Goal: Register for event/course

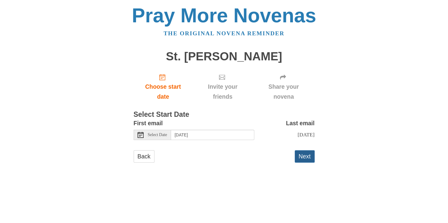
click at [304, 156] on button "Next" at bounding box center [305, 156] width 20 height 12
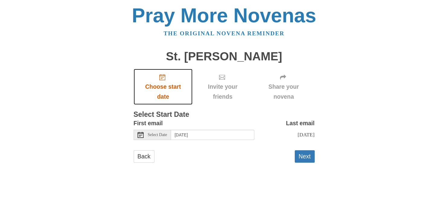
click at [157, 80] on link "Choose start date" at bounding box center [163, 87] width 59 height 36
click at [160, 134] on span "Select Date" at bounding box center [157, 135] width 19 height 4
click at [200, 180] on html "Pray More Novenas The original novena reminder St. Patrick Novena Choose start …" at bounding box center [224, 90] width 448 height 180
click at [447, 180] on html "Pray More Novenas The original novena reminder St. Patrick Novena Choose start …" at bounding box center [224, 90] width 448 height 180
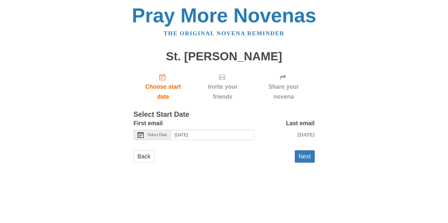
click at [447, 180] on html "Pray More Novenas The original novena reminder St. Patrick Novena Choose start …" at bounding box center [224, 90] width 448 height 180
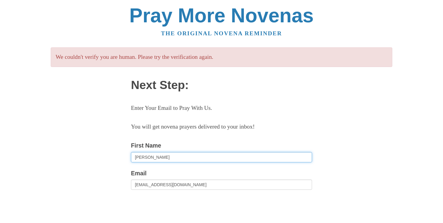
click at [166, 158] on input "[PERSON_NAME]" at bounding box center [221, 157] width 181 height 10
type input "[PERSON_NAME]"
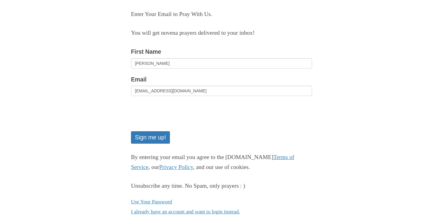
scroll to position [95, 0]
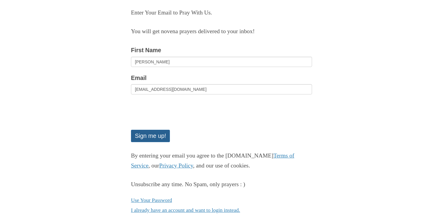
click at [153, 134] on button "Sign me up!" at bounding box center [150, 136] width 39 height 12
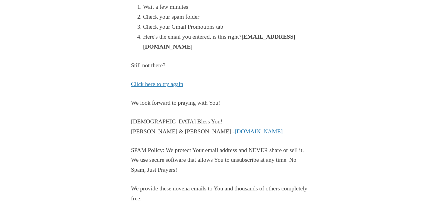
scroll to position [144, 0]
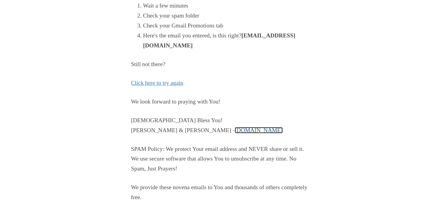
click at [244, 130] on link "PrayMoreNovenas.com" at bounding box center [259, 130] width 48 height 6
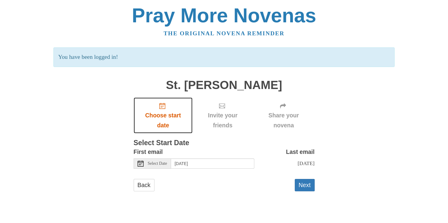
click at [160, 110] on span "Choose start date" at bounding box center [163, 120] width 47 height 20
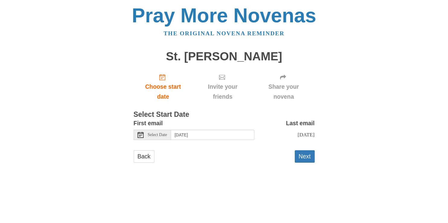
click at [139, 135] on use at bounding box center [140, 135] width 6 height 6
click at [305, 158] on button "Next" at bounding box center [305, 156] width 20 height 12
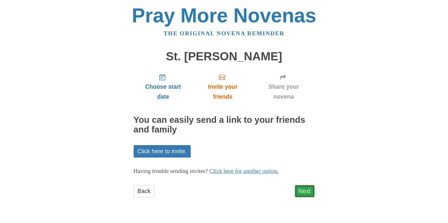
click at [304, 191] on link "Next" at bounding box center [305, 191] width 20 height 12
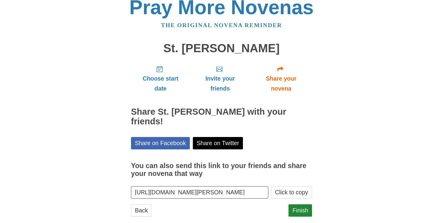
scroll to position [9, 0]
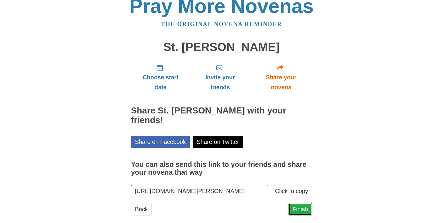
click at [298, 203] on link "Finish" at bounding box center [300, 209] width 24 height 12
